Goal: Navigation & Orientation: Understand site structure

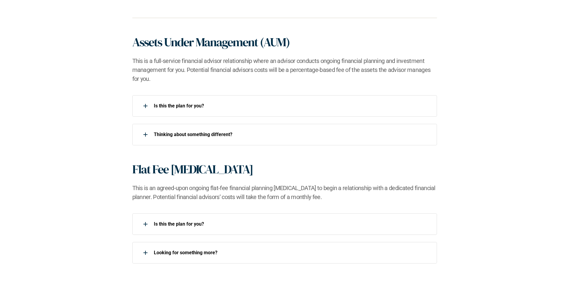
scroll to position [388, 0]
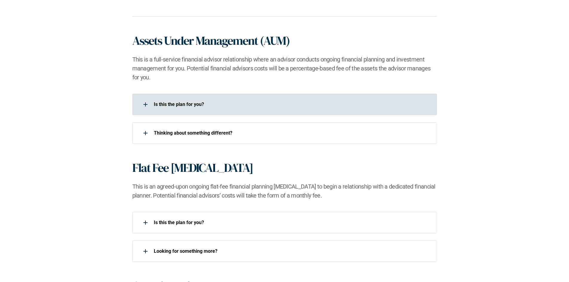
click at [169, 94] on div "Is this the plan for you?​" at bounding box center [284, 105] width 305 height 22
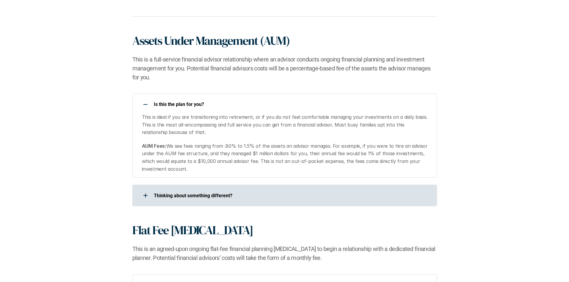
click at [193, 195] on p "​Thinking about something different?​" at bounding box center [291, 196] width 275 height 6
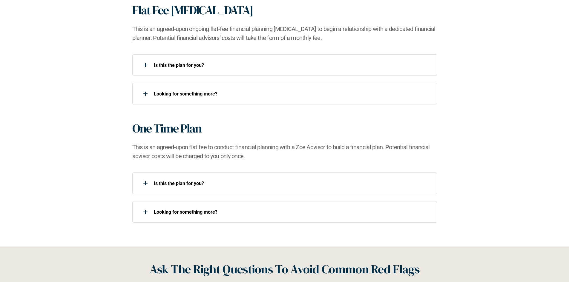
scroll to position [598, 0]
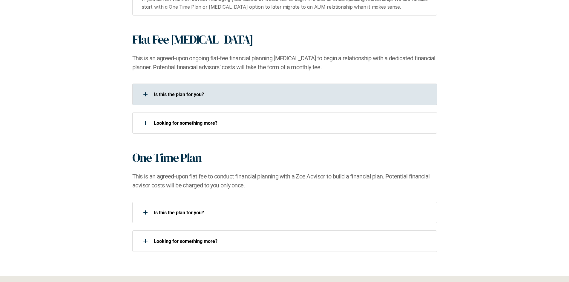
click at [180, 90] on div "Is this the plan for you?​" at bounding box center [280, 94] width 297 height 12
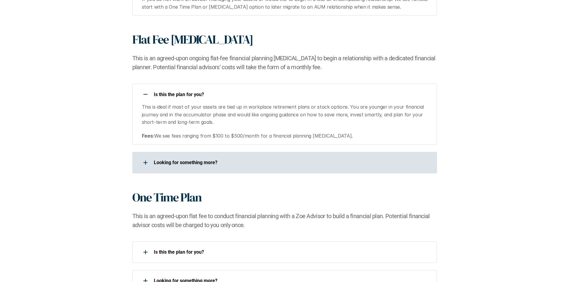
click at [184, 161] on p "Looking for something more?​" at bounding box center [291, 163] width 275 height 6
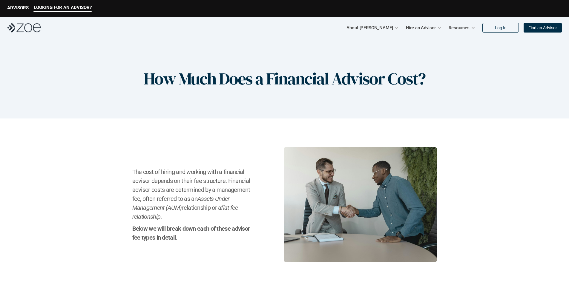
scroll to position [0, 0]
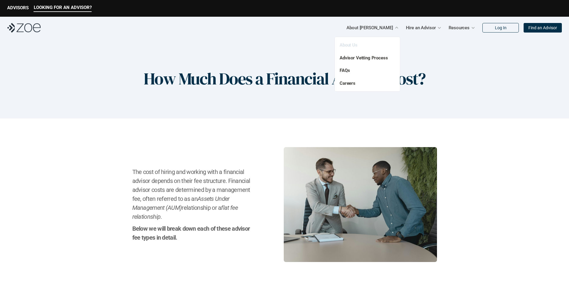
click at [352, 44] on link "About Us" at bounding box center [349, 44] width 18 height 5
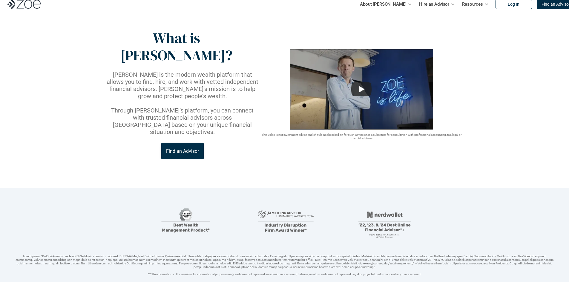
scroll to position [16, 0]
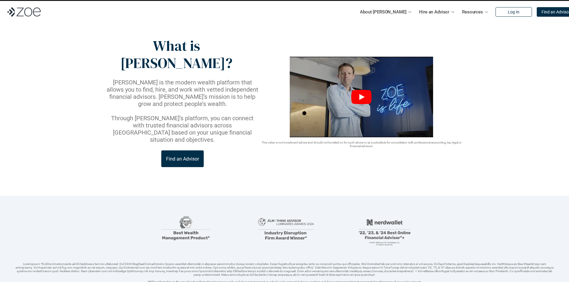
click at [351, 86] on img at bounding box center [361, 97] width 143 height 81
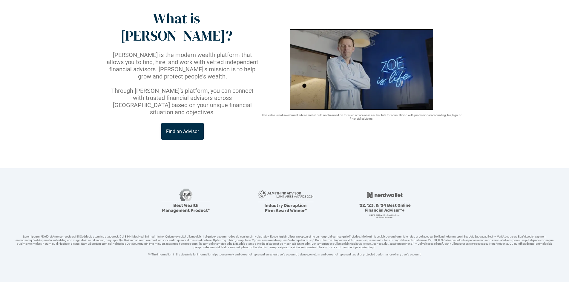
scroll to position [0, 0]
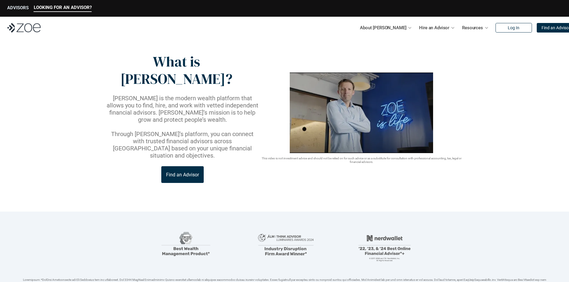
click at [20, 9] on p "ADVISORS" at bounding box center [18, 7] width 22 height 5
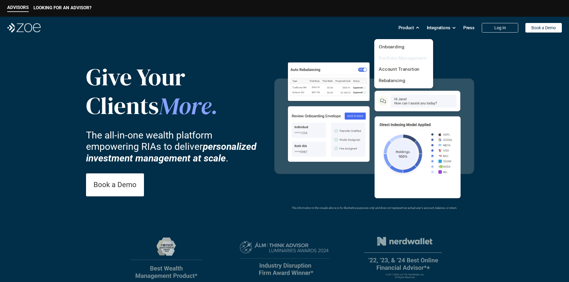
click at [402, 58] on link "Portfolio Management" at bounding box center [403, 58] width 48 height 6
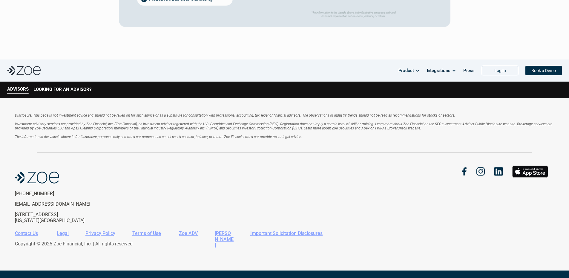
scroll to position [1315, 0]
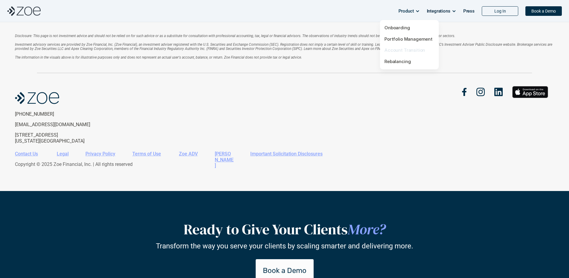
click at [403, 49] on link "Account Transition" at bounding box center [404, 50] width 41 height 6
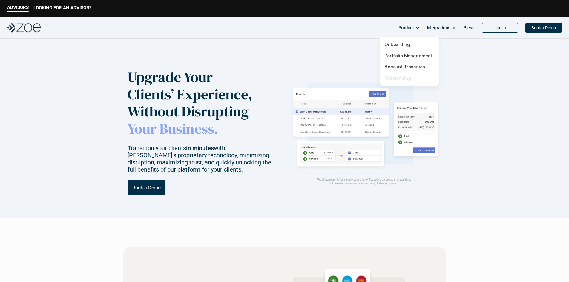
click at [401, 79] on link "Rebalancing" at bounding box center [397, 78] width 26 height 6
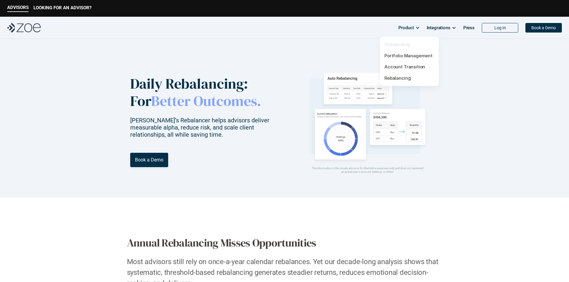
click at [404, 43] on link "Onboarding" at bounding box center [397, 45] width 26 height 6
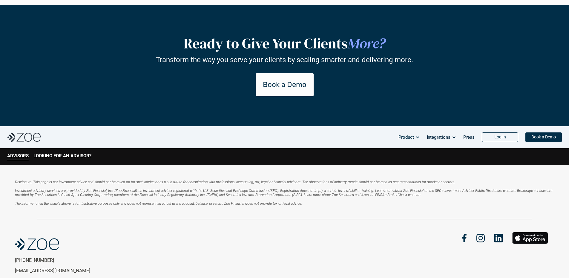
scroll to position [1341, 0]
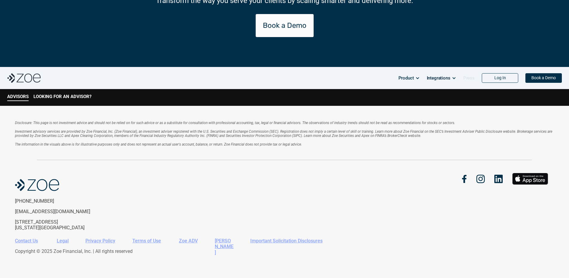
click at [470, 73] on p "Press" at bounding box center [468, 77] width 11 height 9
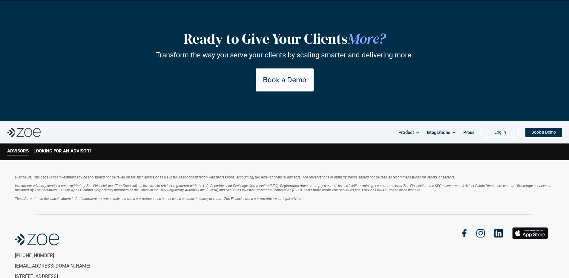
scroll to position [1222, 0]
